Goal: Obtain resource: Download file/media

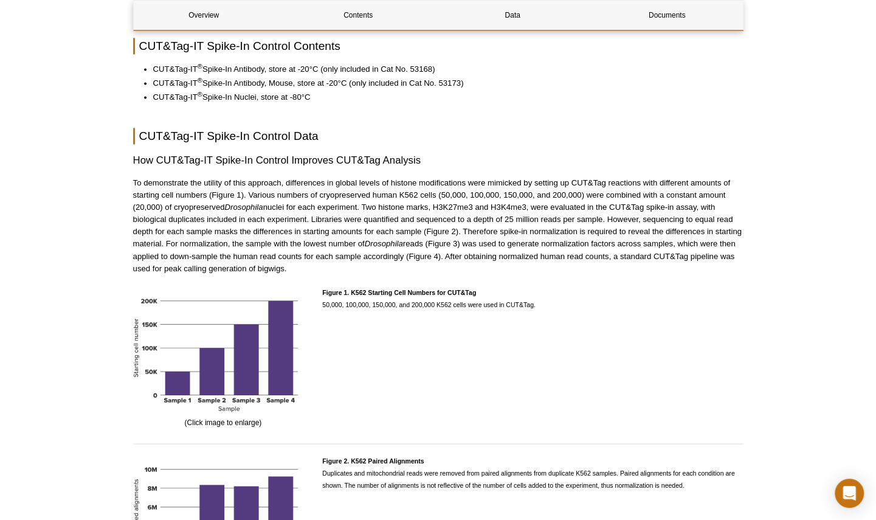
scroll to position [1057, 0]
drag, startPoint x: 666, startPoint y: 15, endPoint x: 480, endPoint y: 374, distance: 404.9
click at [666, 15] on link "Documents" at bounding box center [667, 15] width 140 height 29
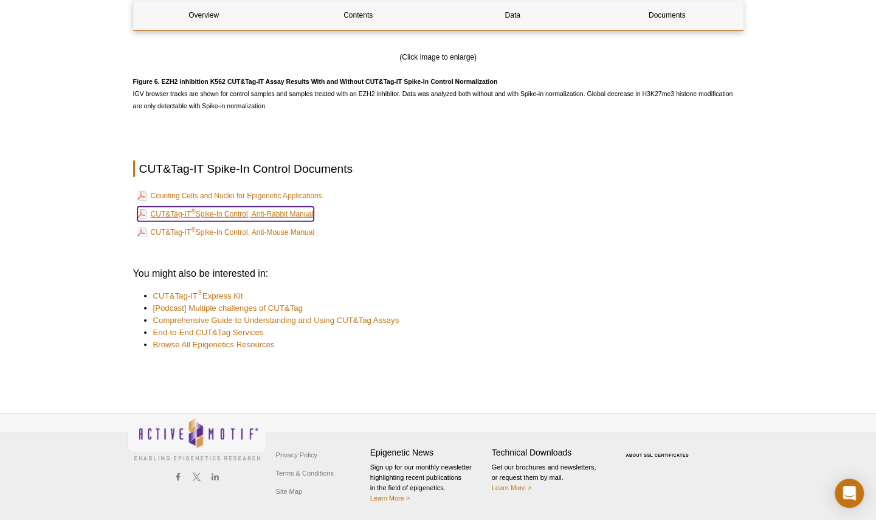
click at [292, 207] on link "CUT&Tag-IT ® Spike-In Control, Anti-Rabbit Manual" at bounding box center [225, 214] width 176 height 15
